Goal: Transaction & Acquisition: Purchase product/service

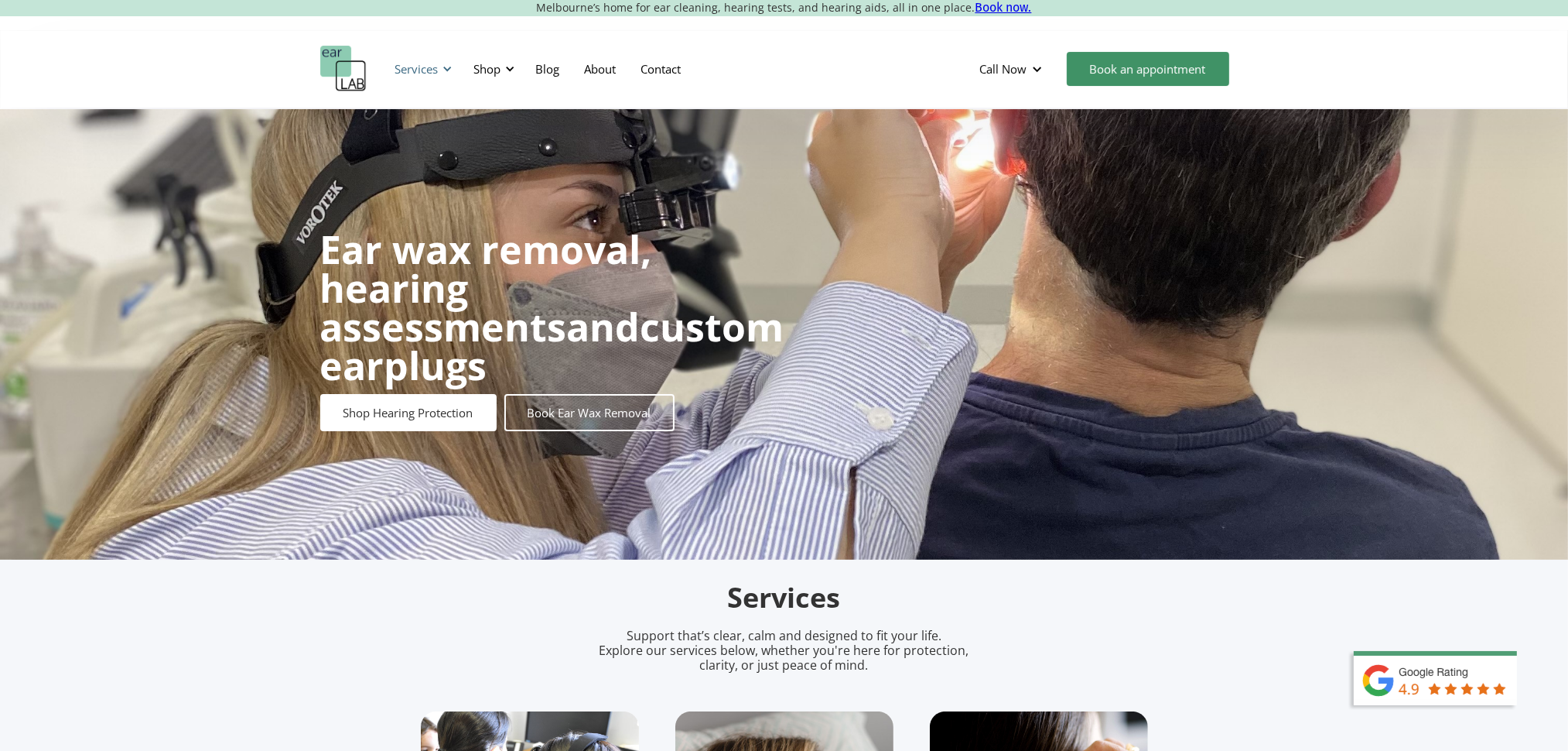
click at [450, 70] on div at bounding box center [447, 69] width 10 height 10
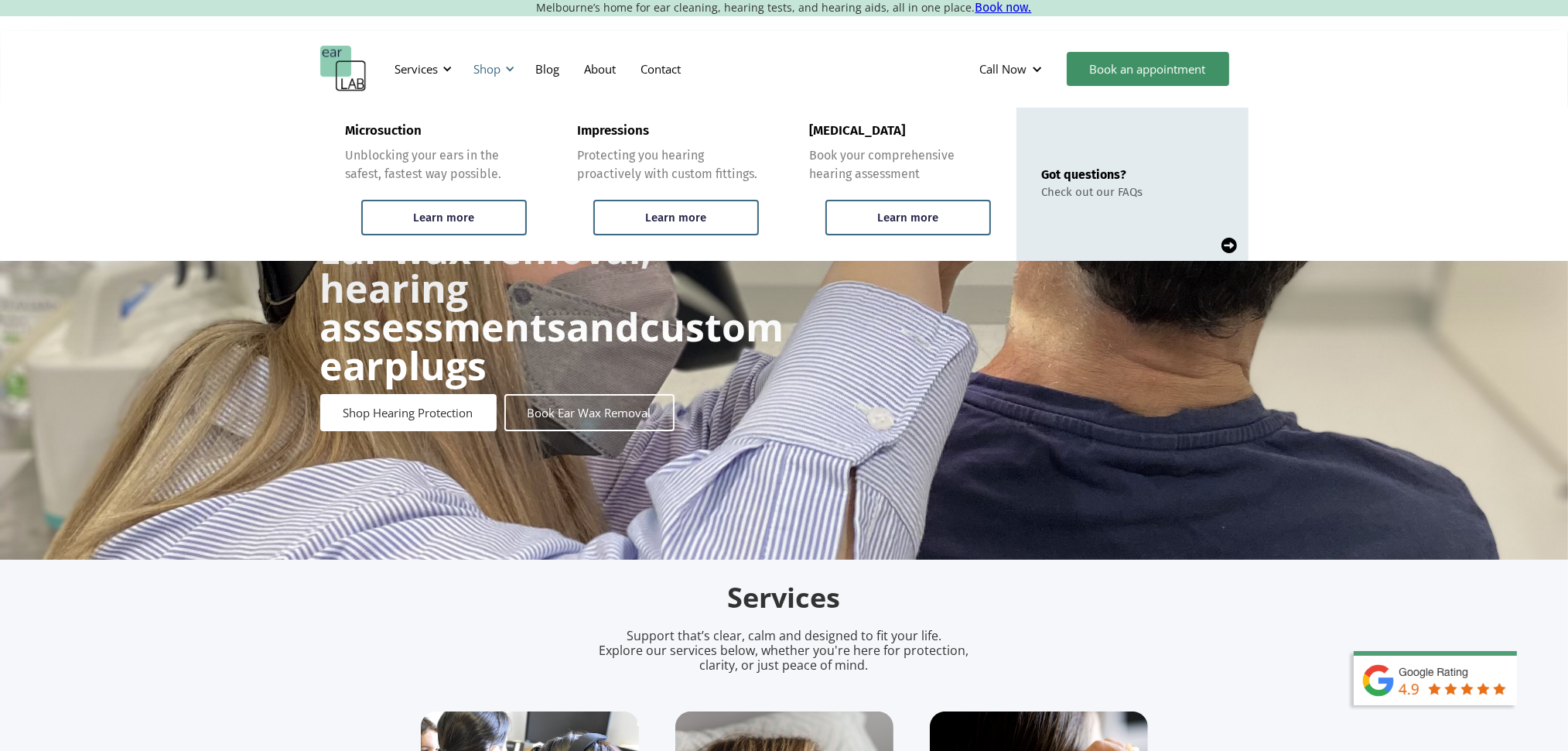
click at [508, 72] on div at bounding box center [510, 69] width 10 height 10
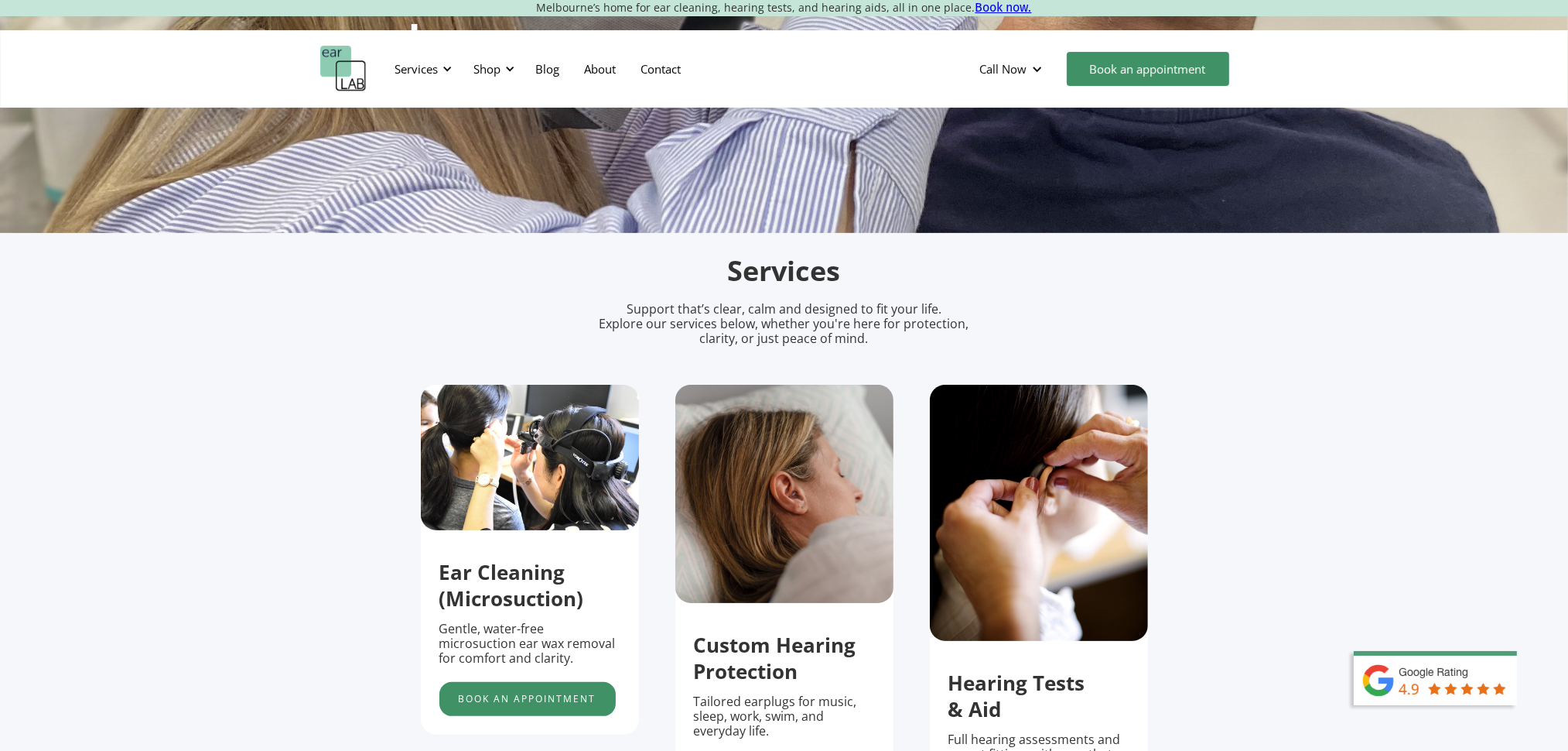
scroll to position [572, 0]
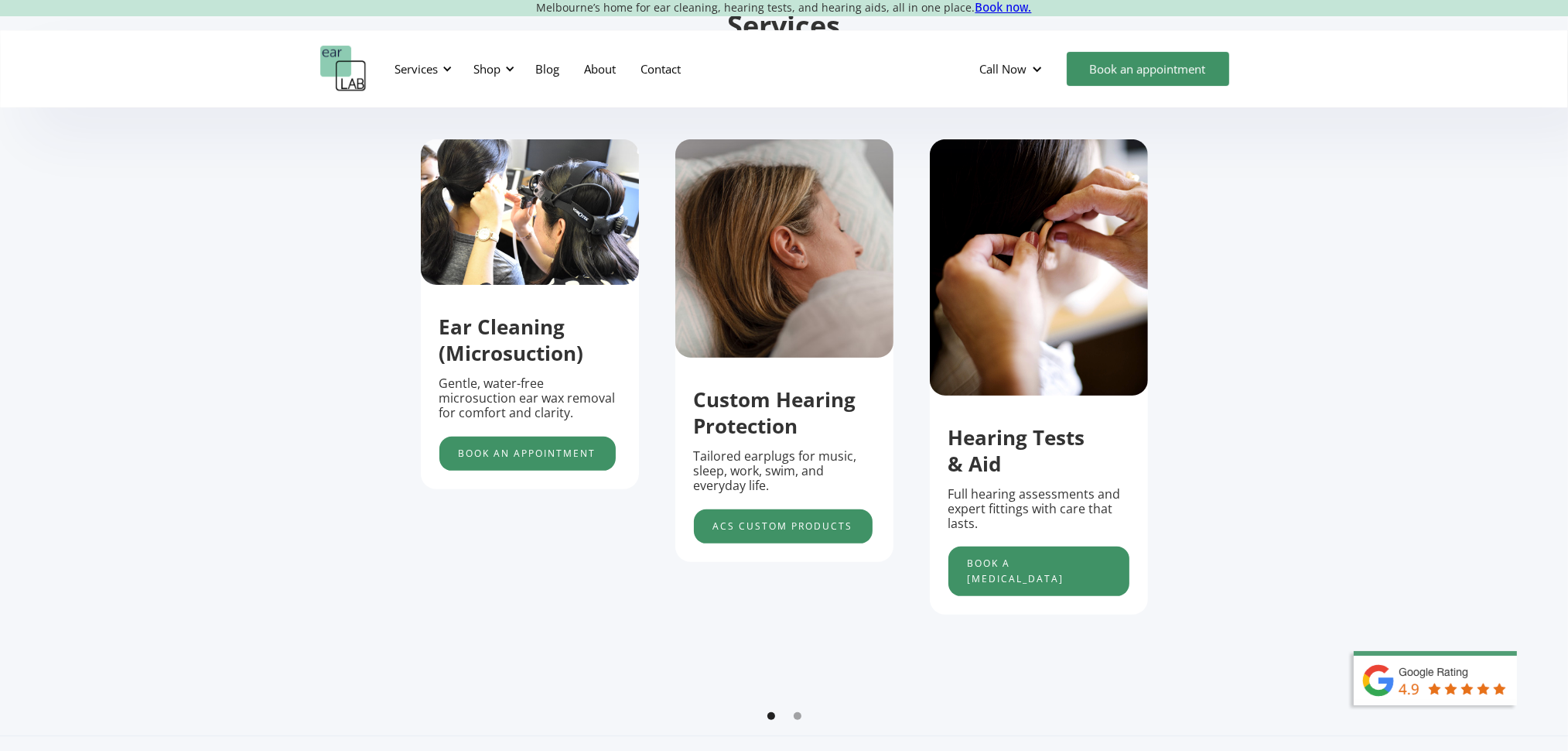
click at [197, 445] on section "Services Support that’s clear, calm and designed to fit your life. Explore our …" at bounding box center [784, 362] width 1568 height 748
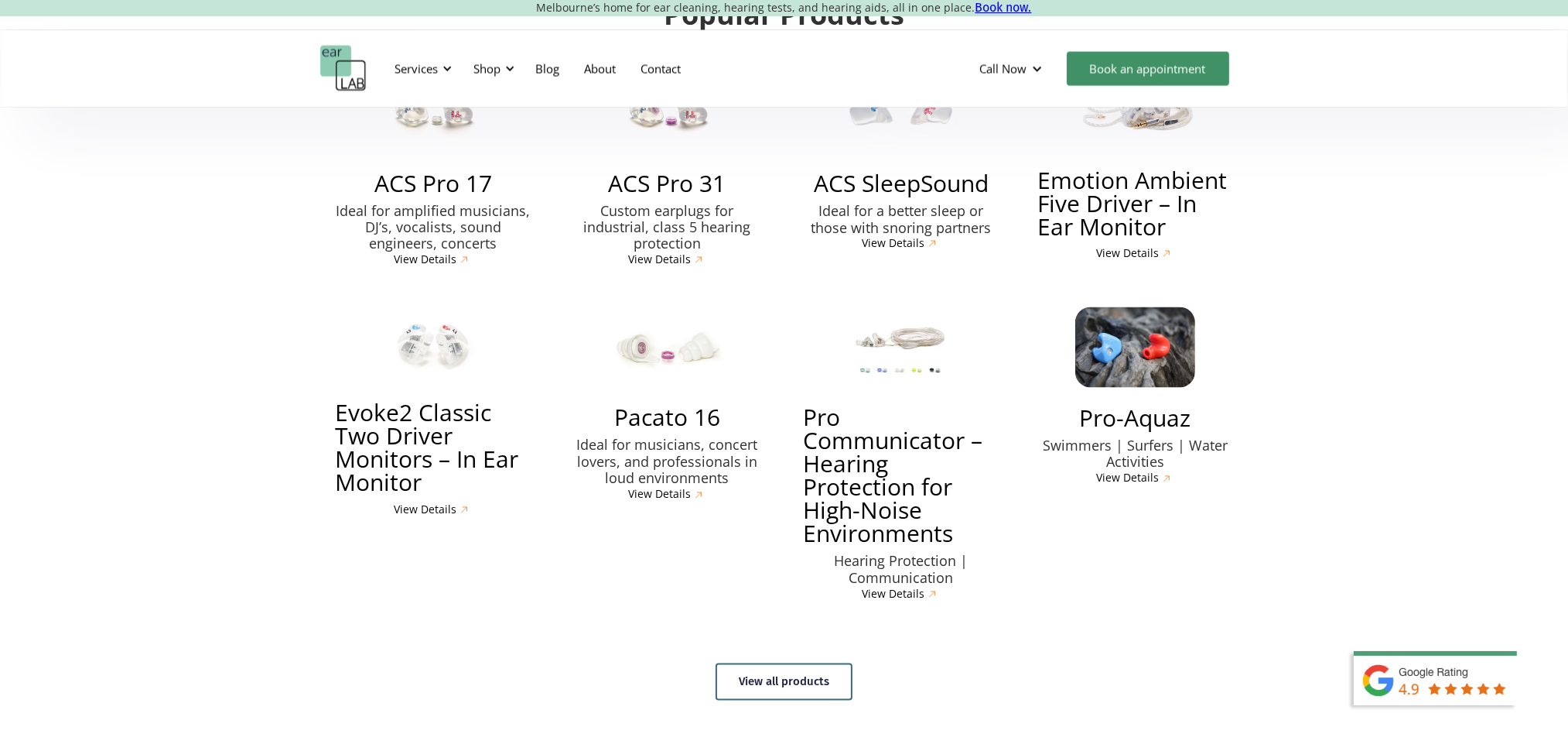
scroll to position [3758, 0]
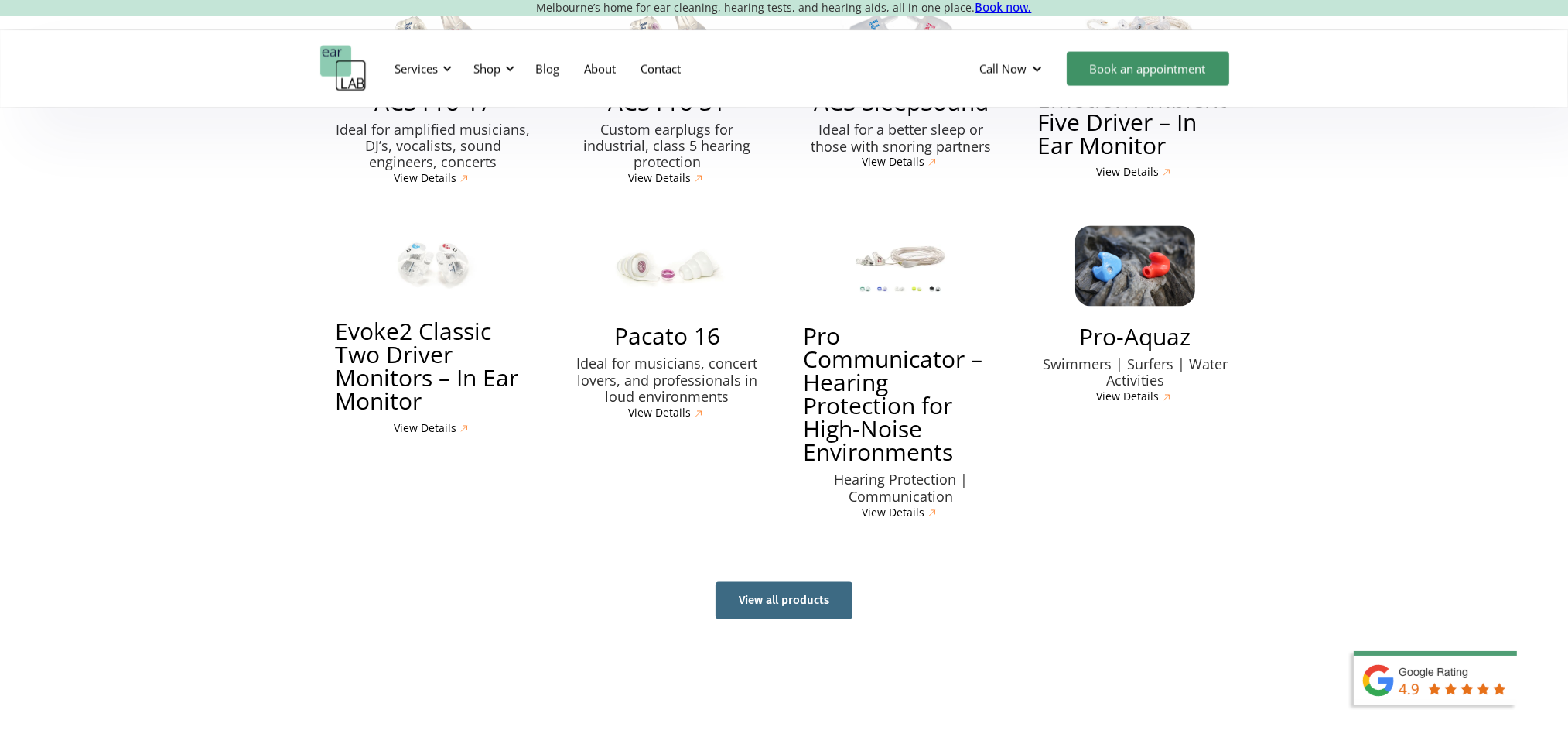
click at [792, 582] on link "View all products" at bounding box center [784, 600] width 137 height 38
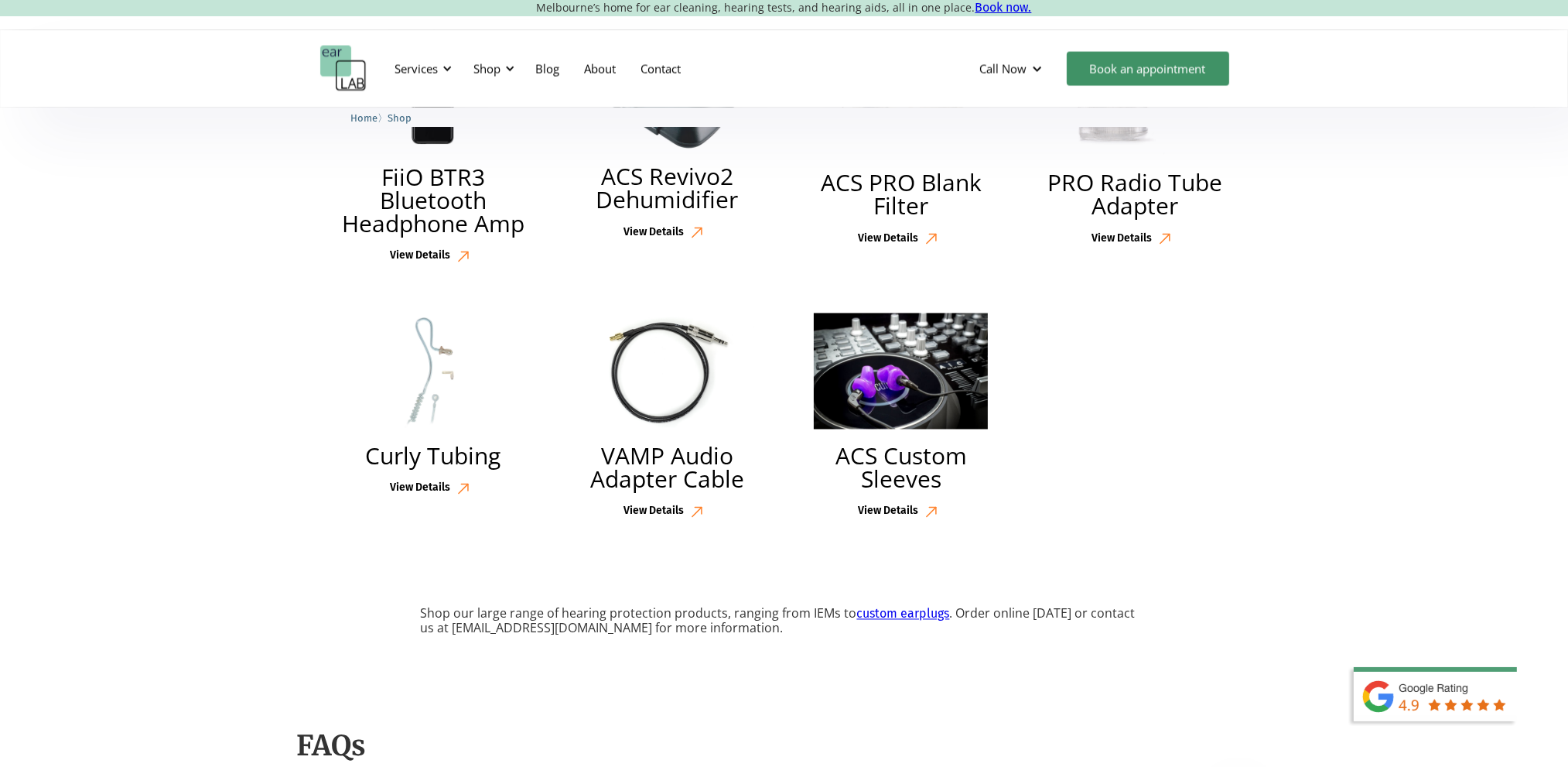
scroll to position [3842, 0]
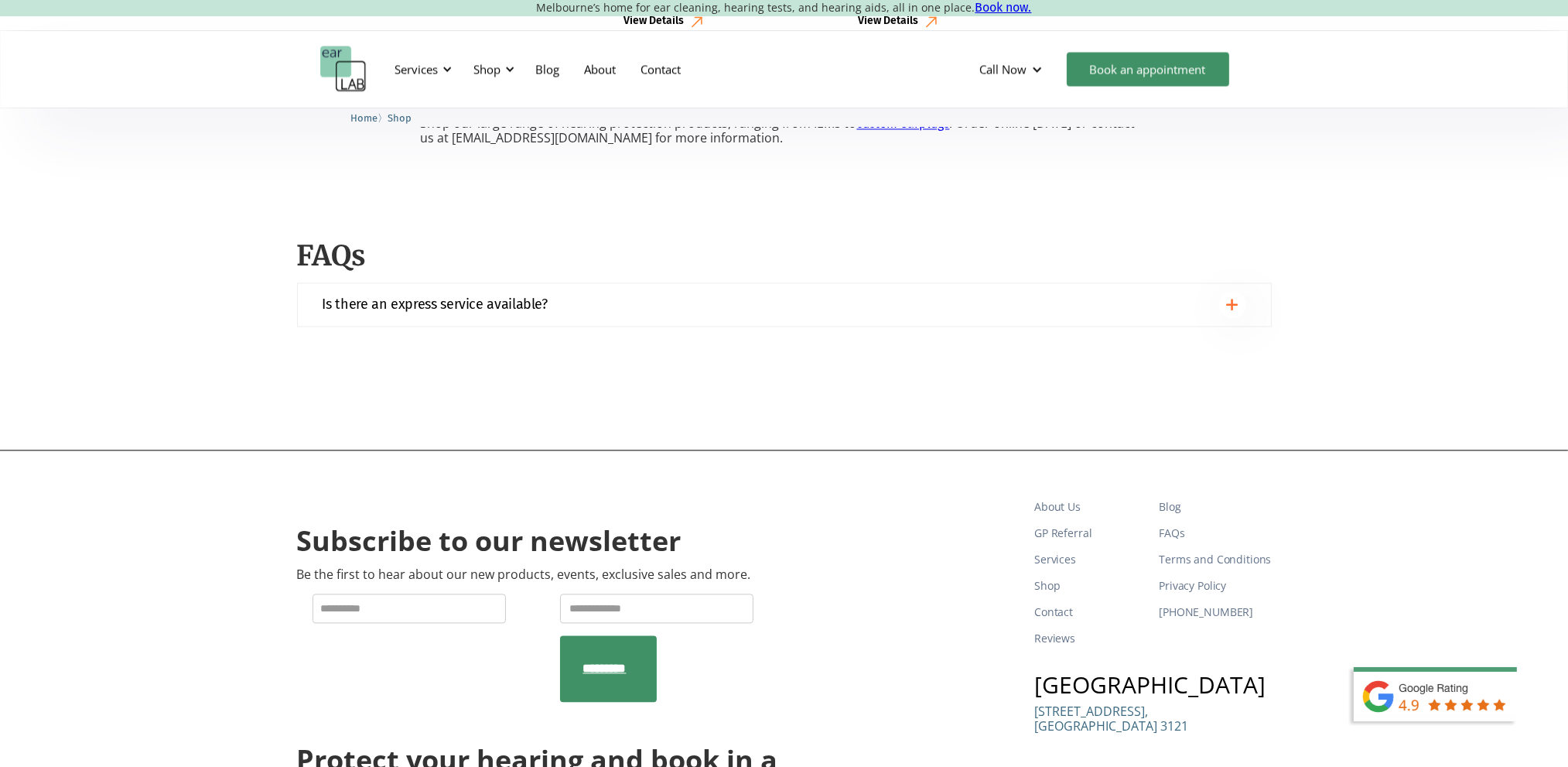
scroll to position [4453, 0]
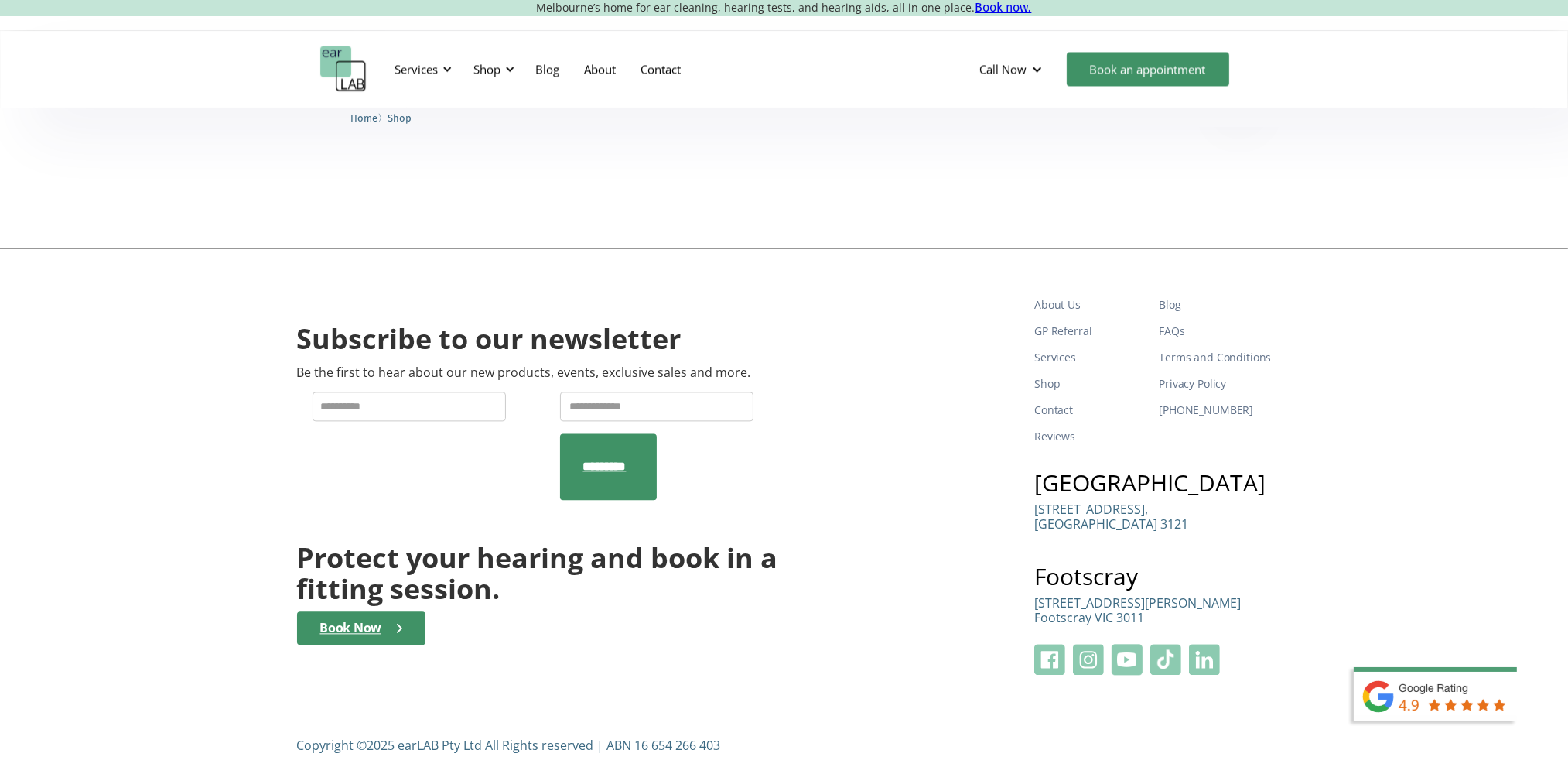
click at [190, 438] on div "Subscribe to our newsletter Be the first to hear about our new products, events…" at bounding box center [784, 517] width 1568 height 538
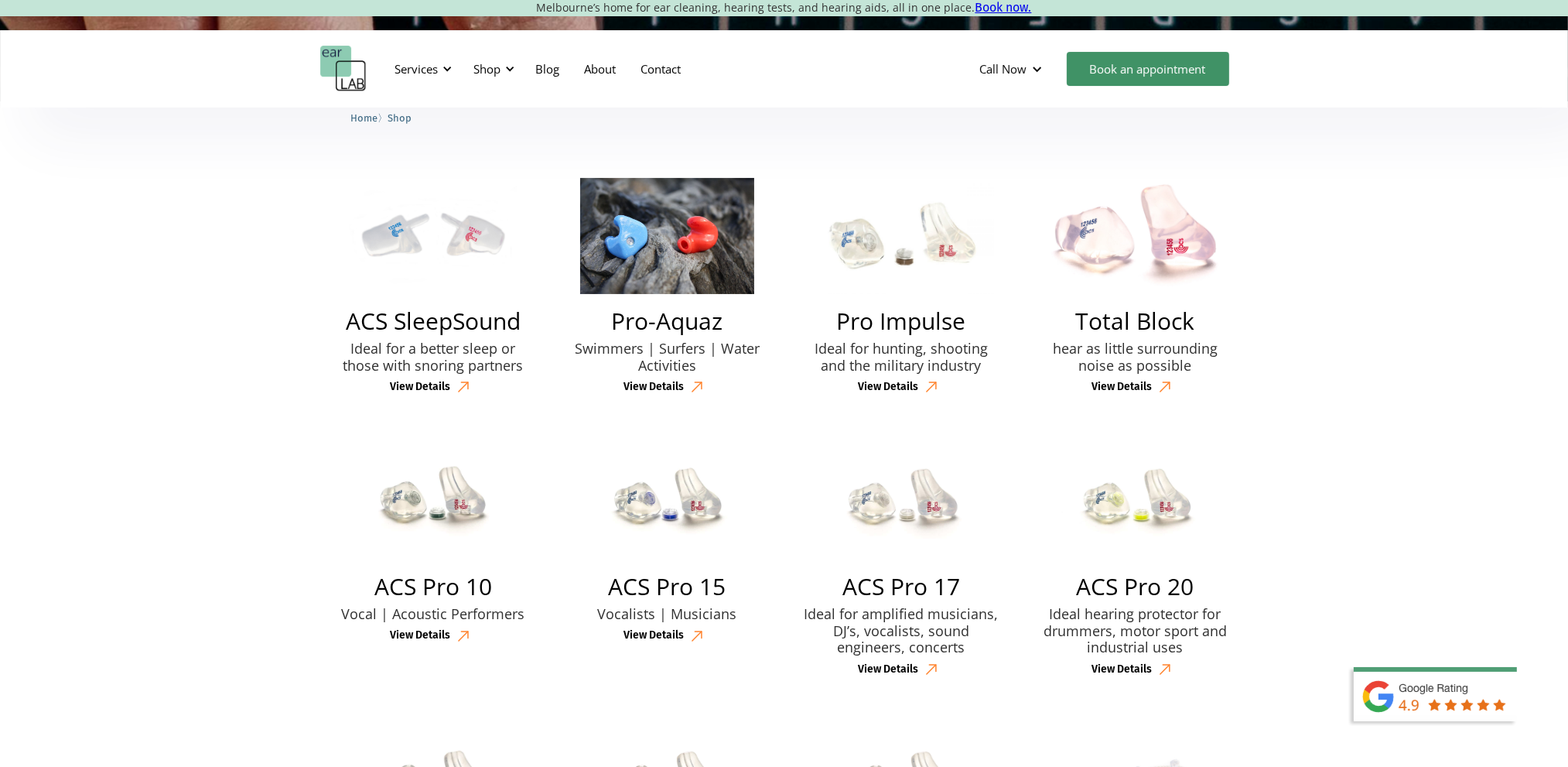
scroll to position [0, 0]
